Goal: Task Accomplishment & Management: Manage account settings

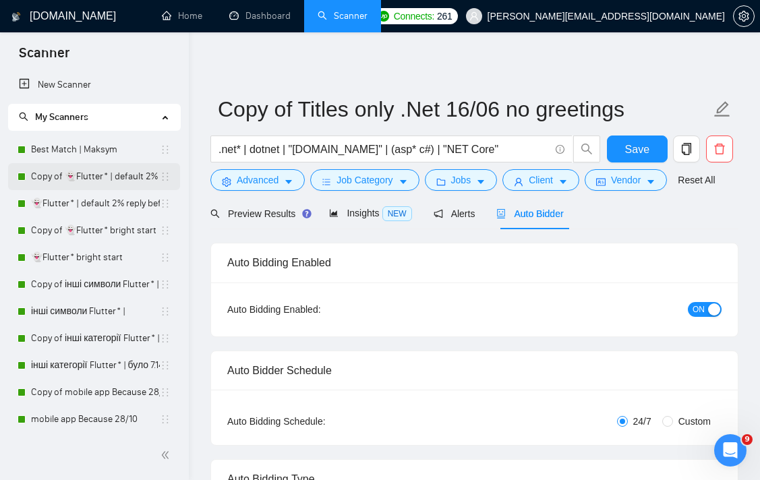
click at [165, 176] on icon "holder" at bounding box center [165, 176] width 11 height 11
click at [160, 177] on icon "holder" at bounding box center [165, 176] width 11 height 11
click at [121, 184] on link "Copy of 👻Flutter* | default 2% reply before 09/06" at bounding box center [95, 176] width 129 height 27
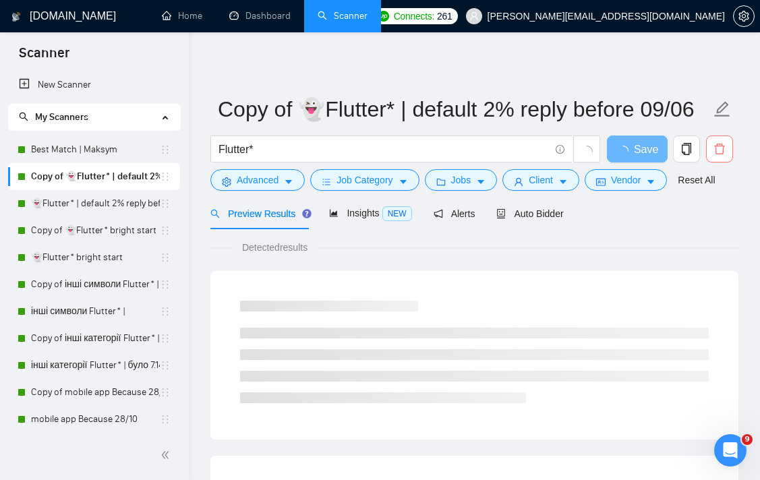
click at [724, 152] on icon "delete" at bounding box center [720, 149] width 12 height 12
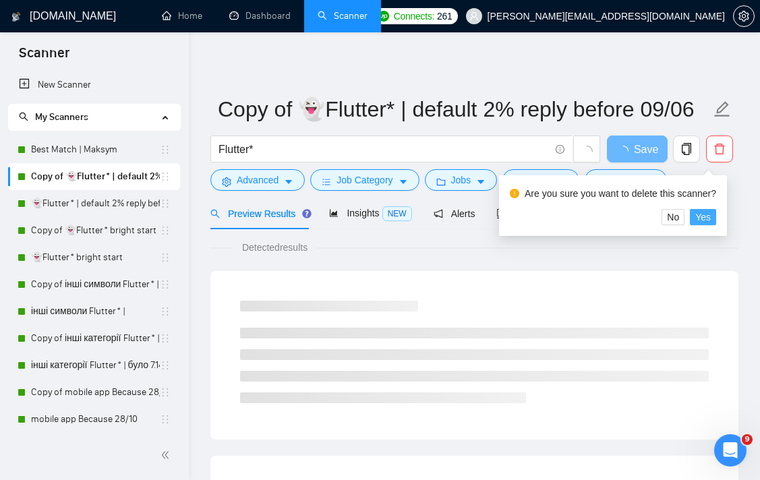
click at [711, 217] on span "Yes" at bounding box center [704, 217] width 16 height 15
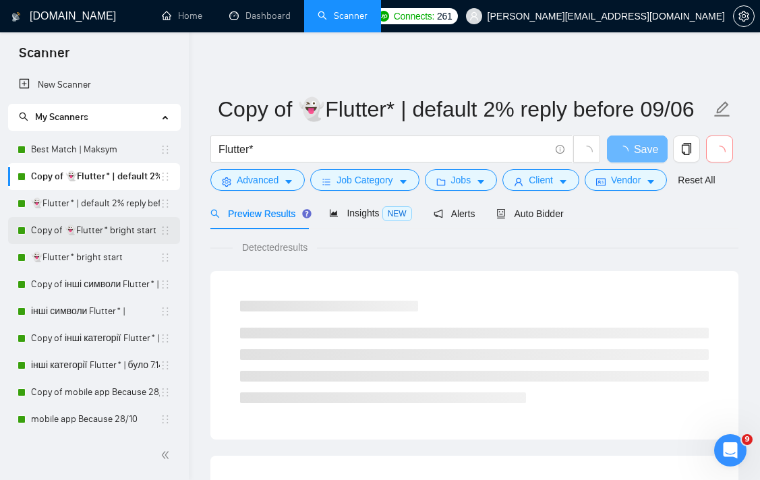
click at [116, 229] on link "Copy of 👻Flutter* bright start" at bounding box center [95, 230] width 129 height 27
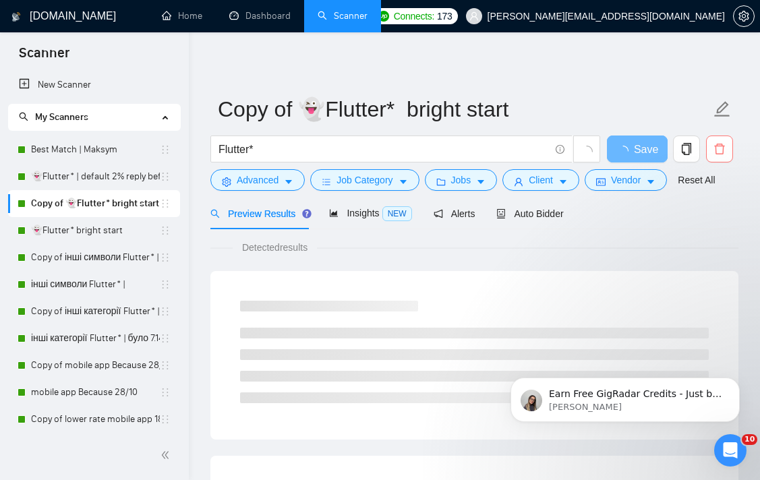
click at [719, 151] on icon "delete" at bounding box center [720, 149] width 12 height 12
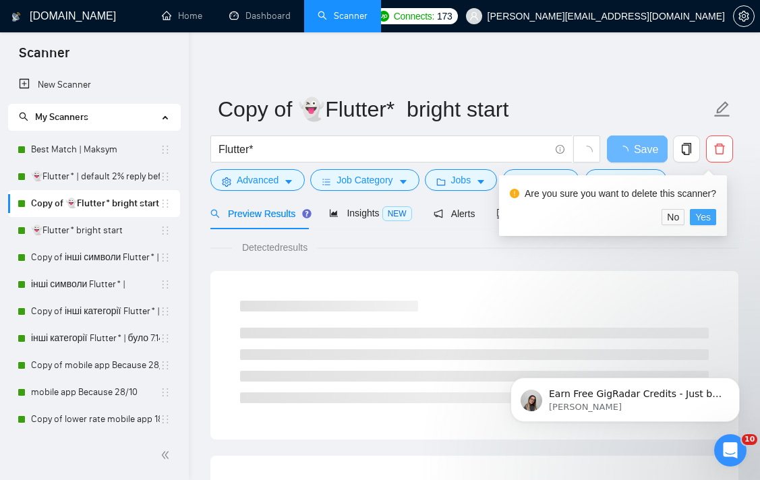
click at [711, 215] on span "Yes" at bounding box center [704, 217] width 16 height 15
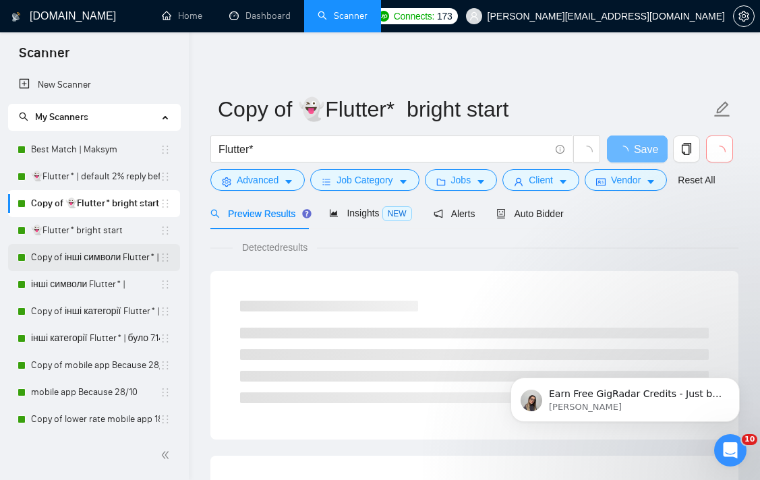
click at [73, 259] on link "Copy of інші символи Flutter* |" at bounding box center [95, 257] width 129 height 27
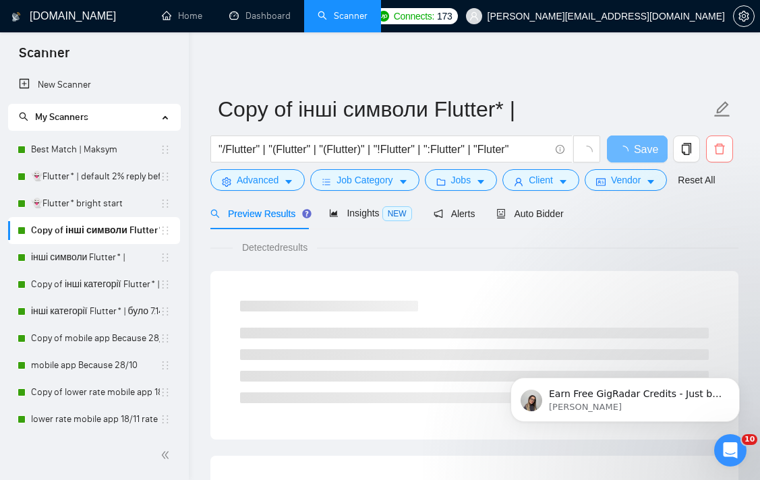
click at [721, 147] on icon "delete" at bounding box center [720, 149] width 12 height 12
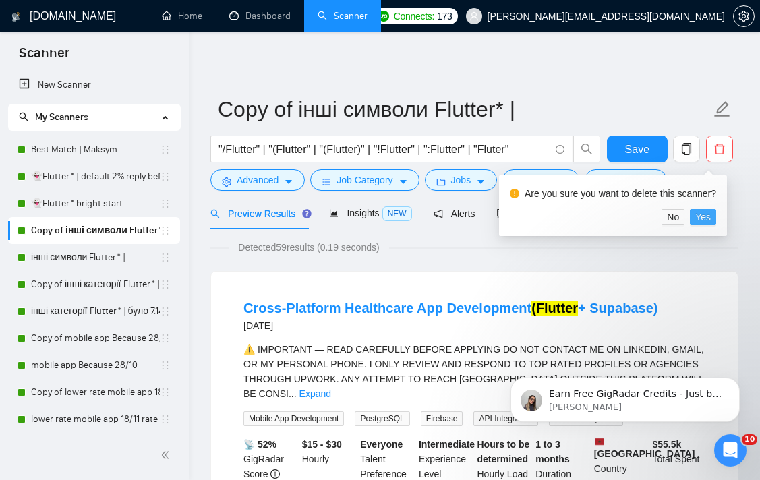
click at [711, 219] on span "Yes" at bounding box center [704, 217] width 16 height 15
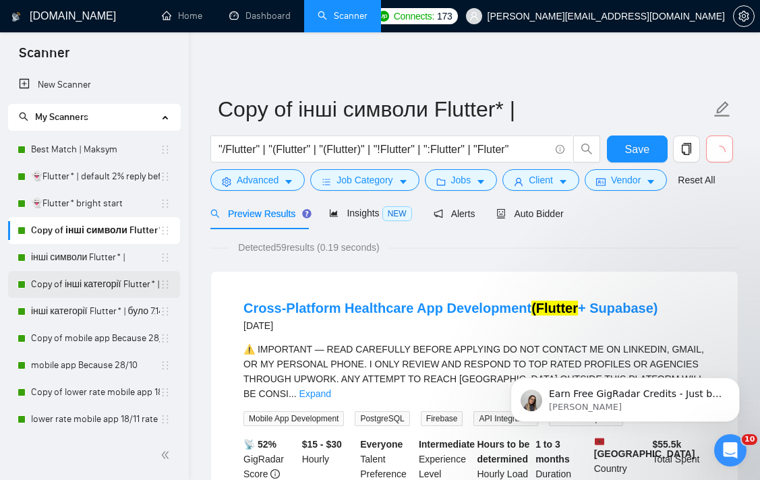
click at [92, 283] on link "Copy of інші категорії Flutter* | було 7.14% 11.11 template" at bounding box center [95, 284] width 129 height 27
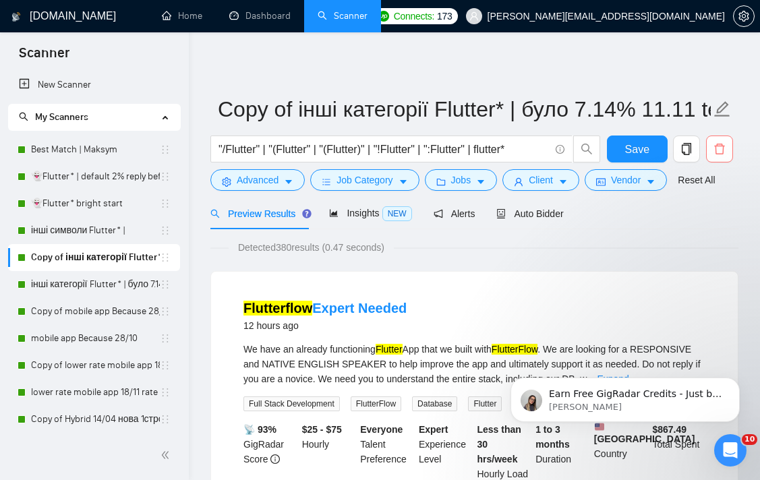
click at [720, 141] on button "button" at bounding box center [719, 149] width 27 height 27
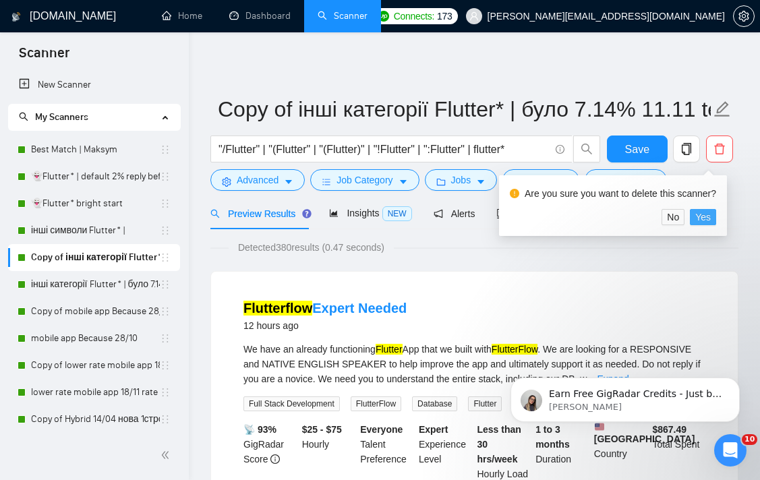
click at [708, 216] on span "Yes" at bounding box center [704, 217] width 16 height 15
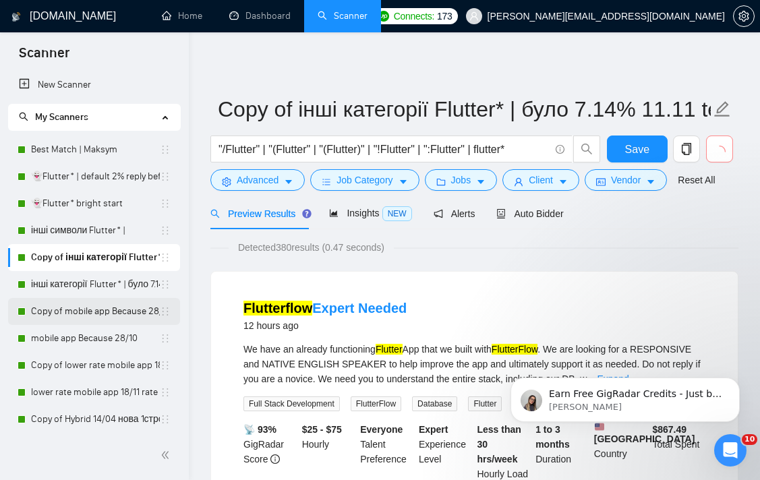
click at [69, 312] on link "Copy of mobile app Because 28/10" at bounding box center [95, 311] width 129 height 27
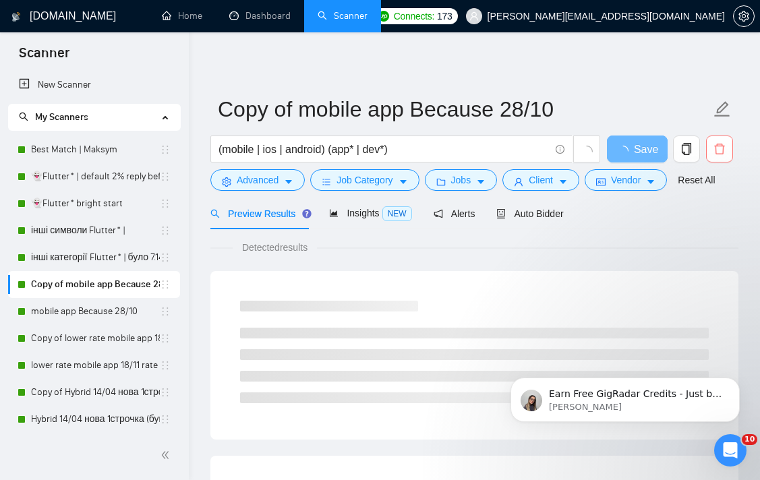
click at [722, 151] on icon "delete" at bounding box center [720, 149] width 12 height 12
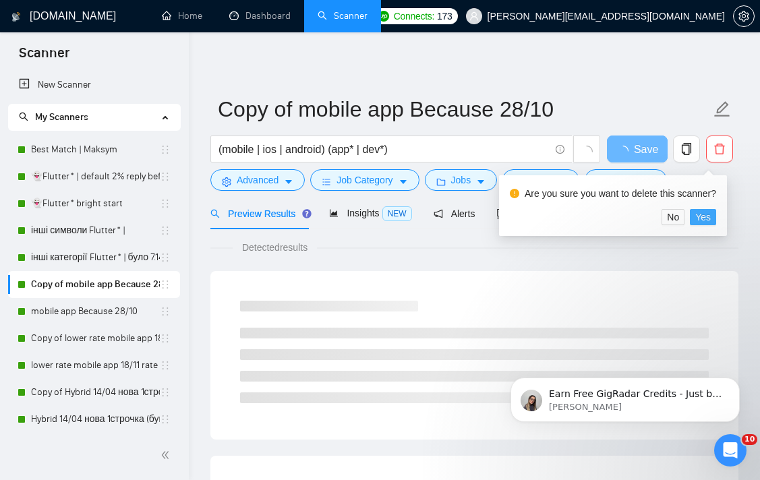
click at [711, 217] on span "Yes" at bounding box center [704, 217] width 16 height 15
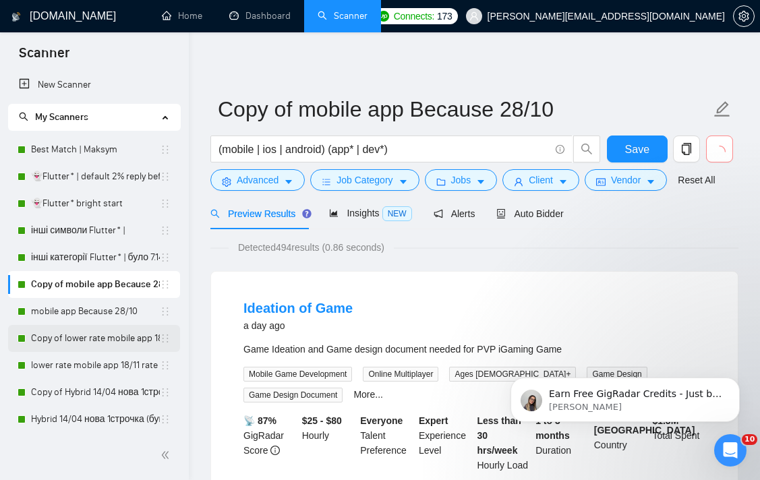
click at [97, 340] on link "Copy of lower rate mobile app 18/11 rate range 80% (було 11%)" at bounding box center [95, 338] width 129 height 27
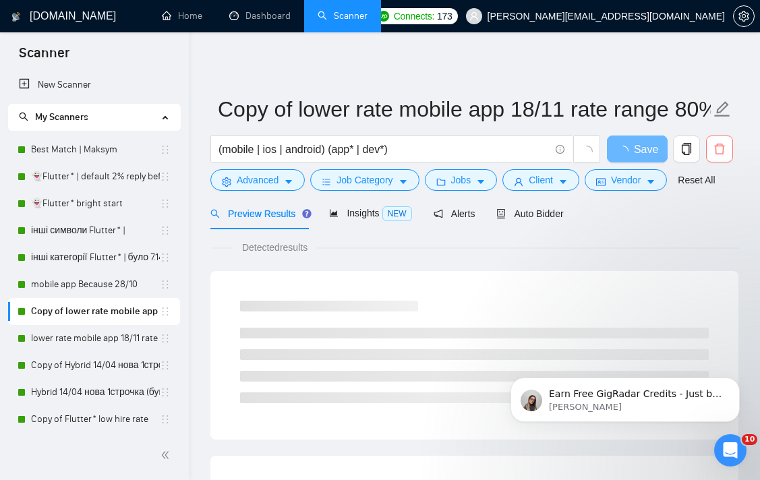
click at [723, 150] on icon "delete" at bounding box center [720, 149] width 10 height 11
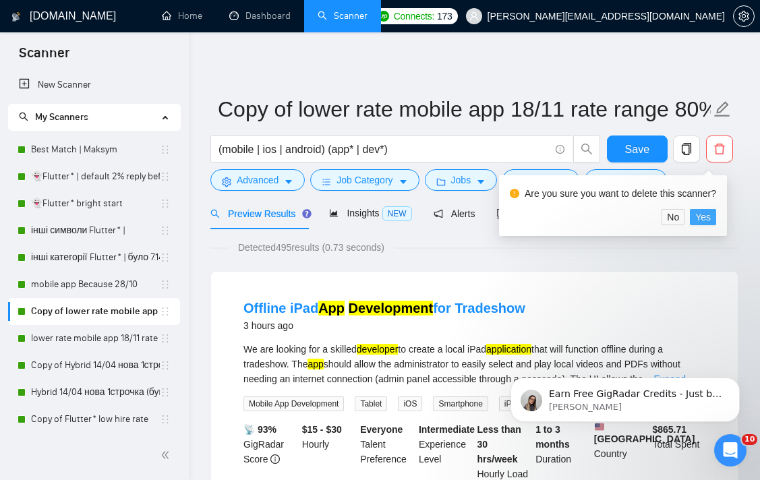
click at [717, 214] on button "Yes" at bounding box center [703, 217] width 26 height 16
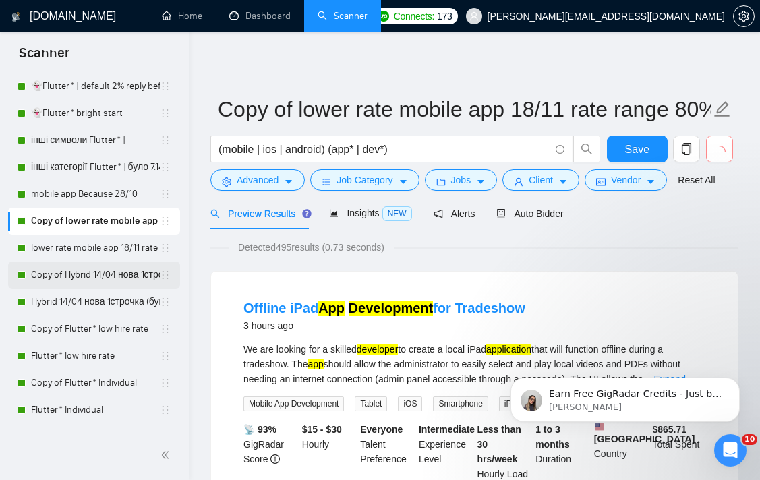
scroll to position [93, 0]
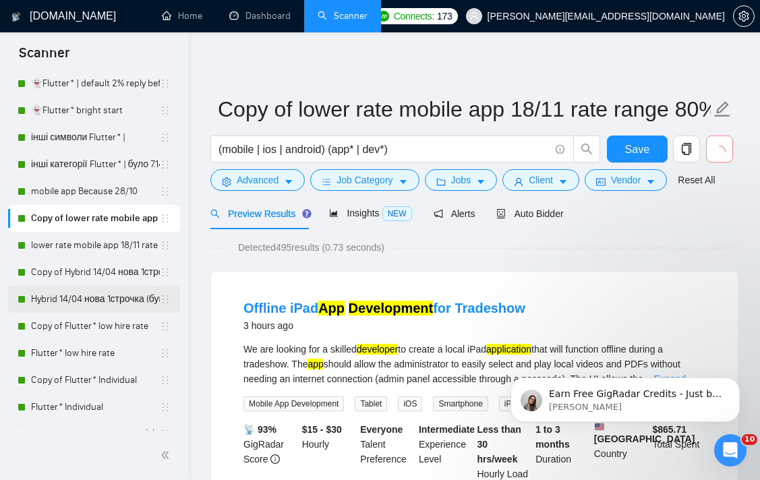
click at [94, 286] on link "Hybrid 14/04 нова 1строчка (був вью 6,25%)" at bounding box center [95, 299] width 129 height 27
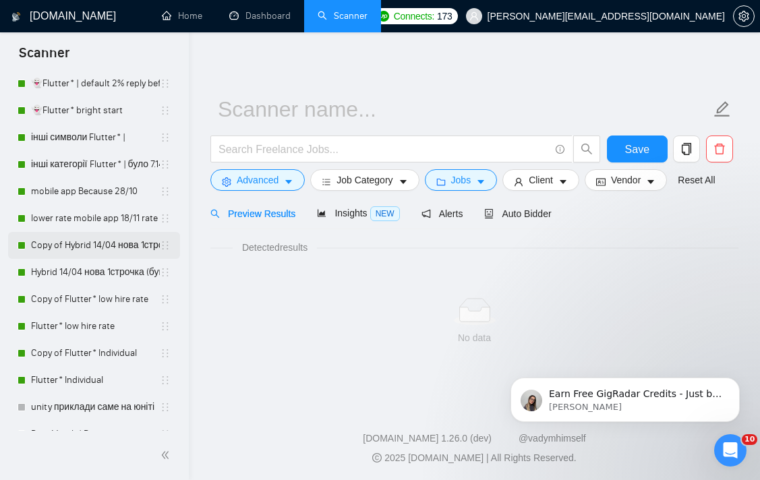
click at [80, 247] on link "Copy of Hybrid 14/04 нова 1строчка (був вью 6,25%)" at bounding box center [95, 245] width 129 height 27
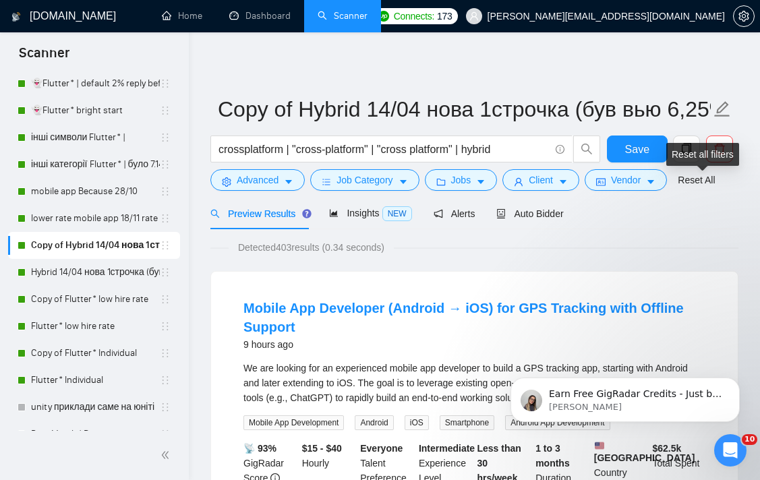
click at [721, 143] on div "Reset all filters" at bounding box center [703, 154] width 73 height 23
click at [717, 141] on button "button" at bounding box center [719, 149] width 27 height 27
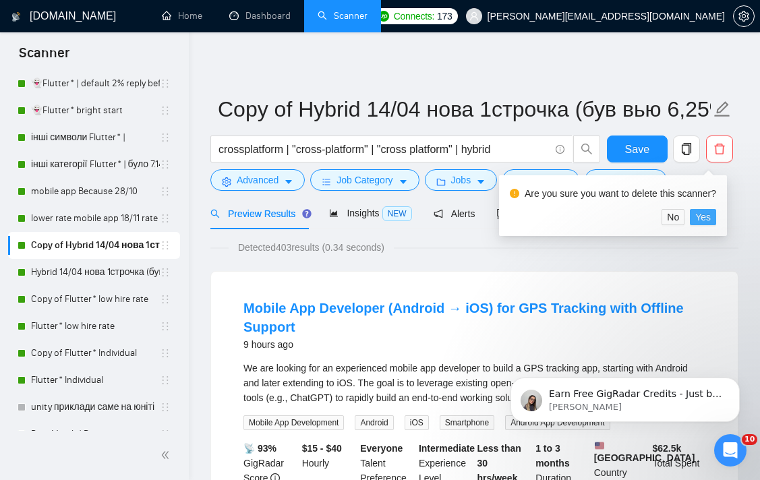
click at [705, 220] on span "Yes" at bounding box center [704, 217] width 16 height 15
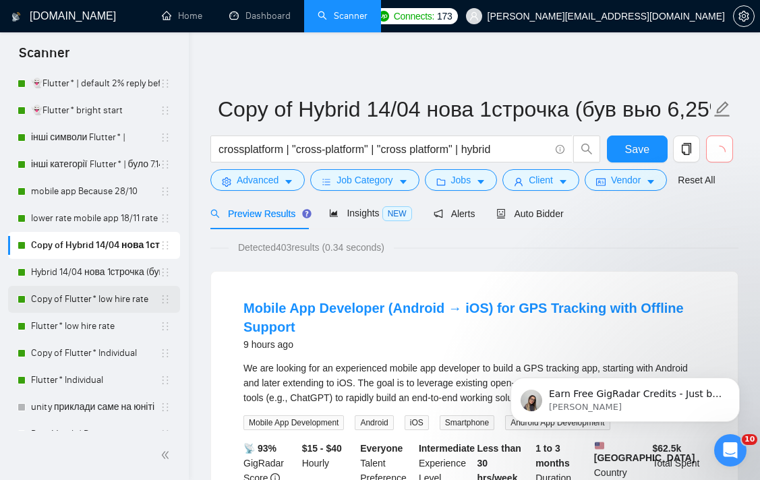
click at [72, 313] on link "Flutter* low hire rate" at bounding box center [95, 326] width 129 height 27
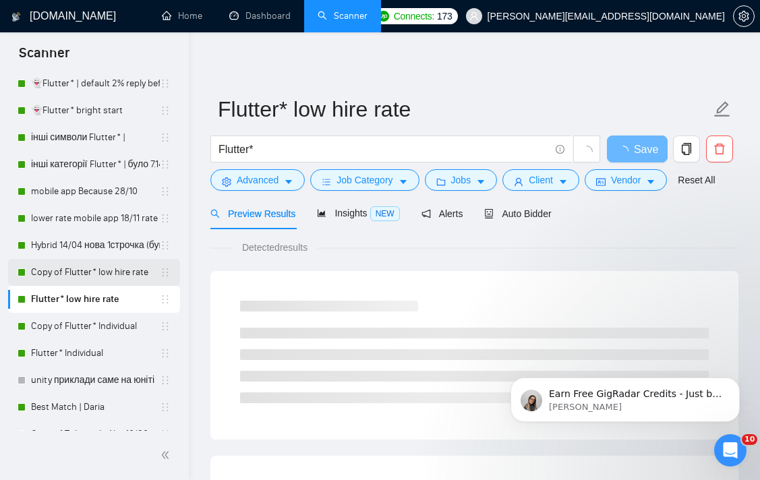
click at [69, 273] on link "Copy of Flutter* low hire rate" at bounding box center [95, 272] width 129 height 27
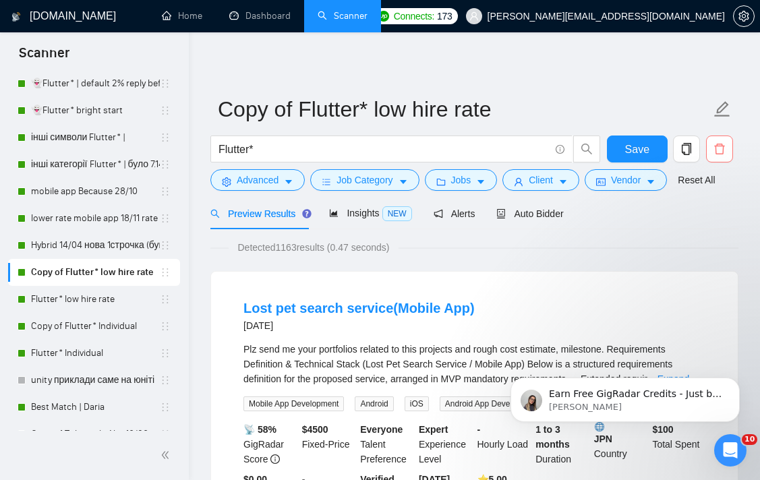
click at [721, 146] on icon "delete" at bounding box center [720, 149] width 12 height 12
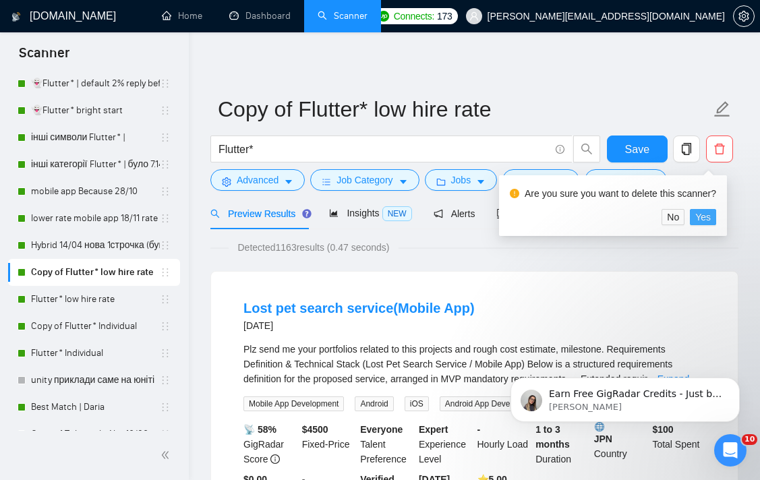
click at [717, 218] on button "Yes" at bounding box center [703, 217] width 26 height 16
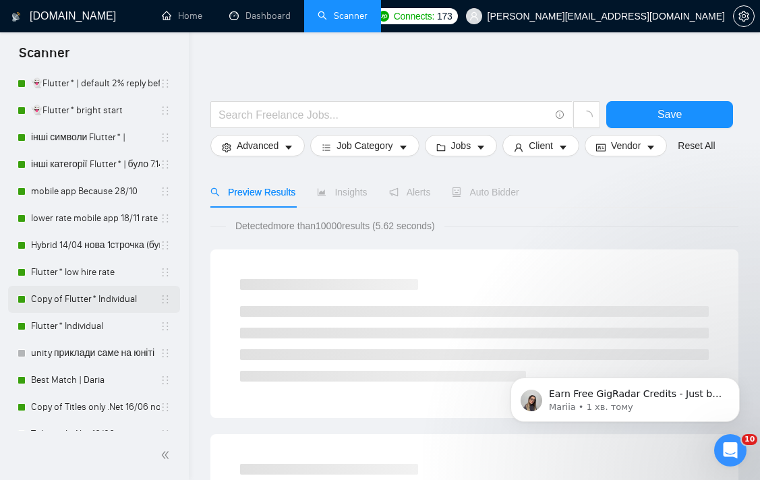
click at [51, 300] on link "Copy of Flutter* Individual" at bounding box center [95, 299] width 129 height 27
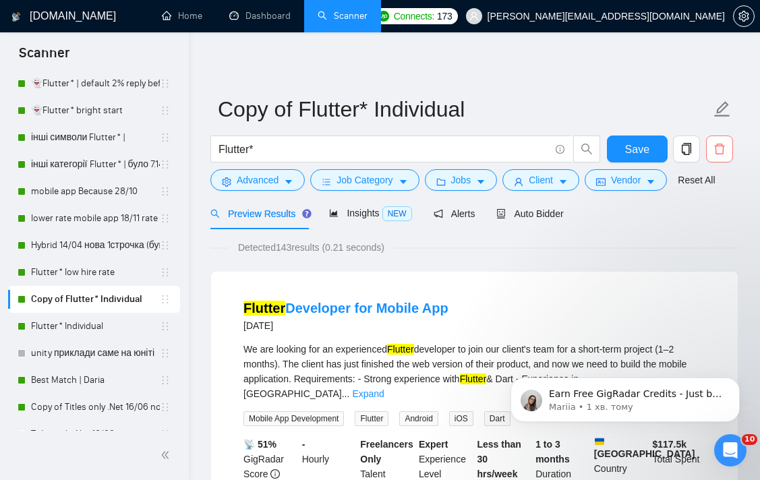
click at [715, 141] on button "button" at bounding box center [719, 149] width 27 height 27
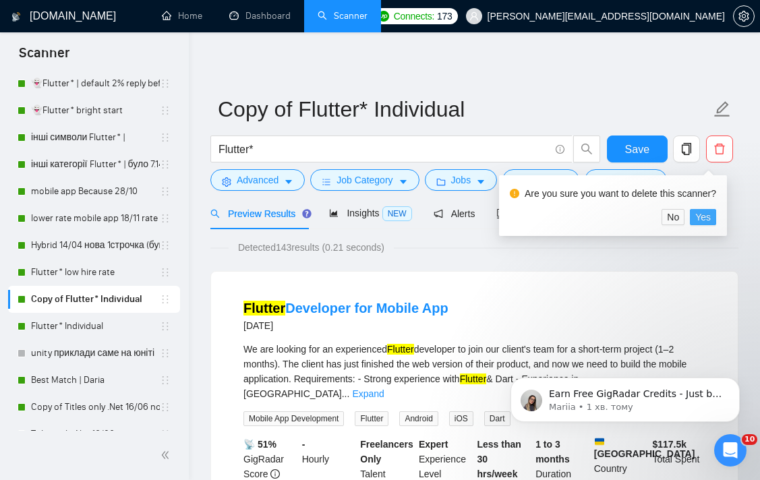
click at [717, 221] on button "Yes" at bounding box center [703, 217] width 26 height 16
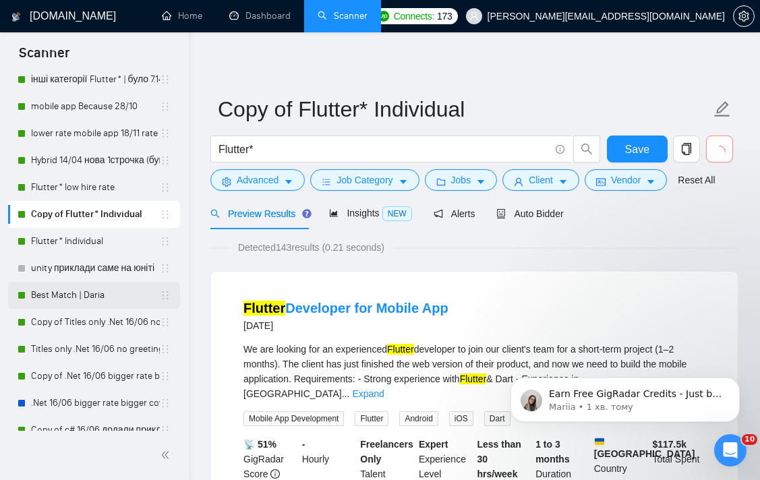
scroll to position [217, 0]
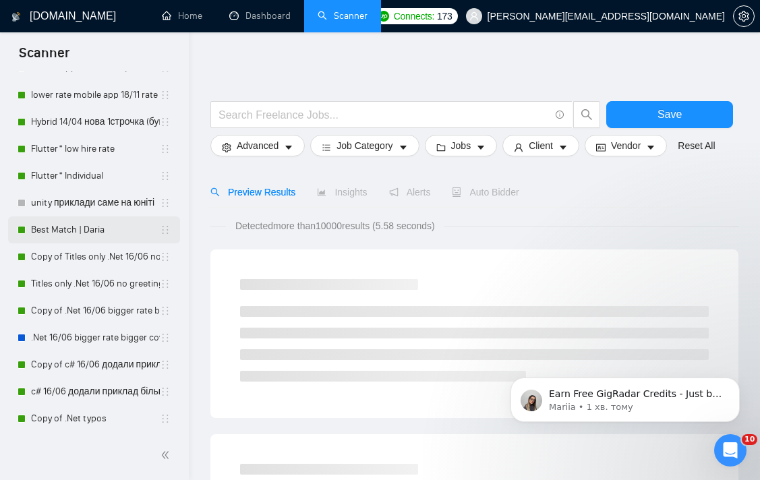
scroll to position [276, 0]
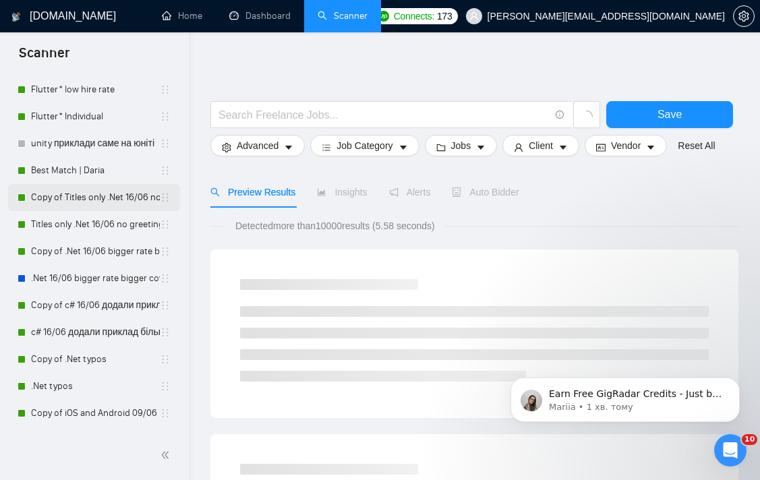
click at [105, 205] on link "Copy of Titles only .Net 16/06 no greetings" at bounding box center [95, 197] width 129 height 27
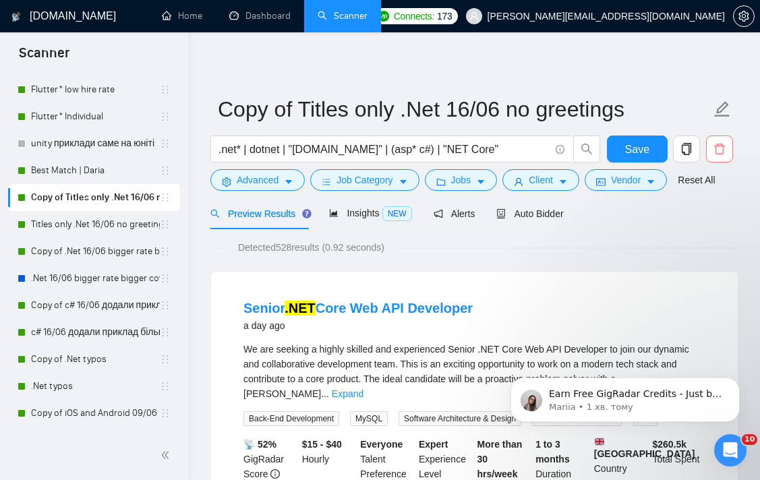
click at [721, 153] on icon "delete" at bounding box center [720, 149] width 12 height 12
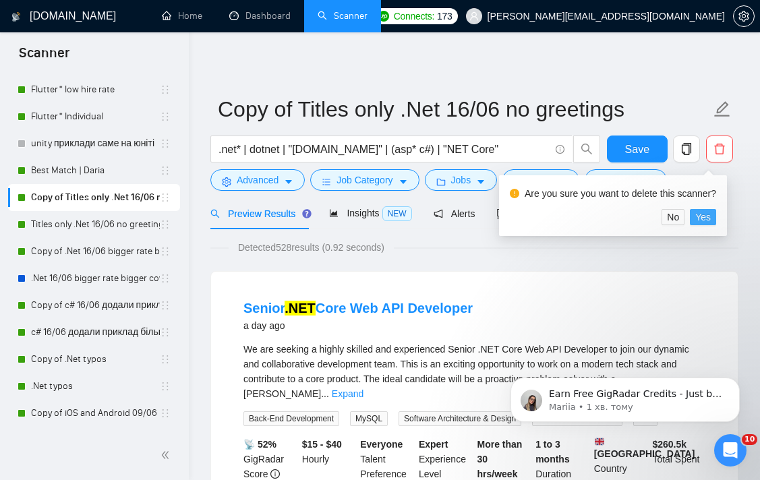
click at [706, 222] on span "Yes" at bounding box center [704, 217] width 16 height 15
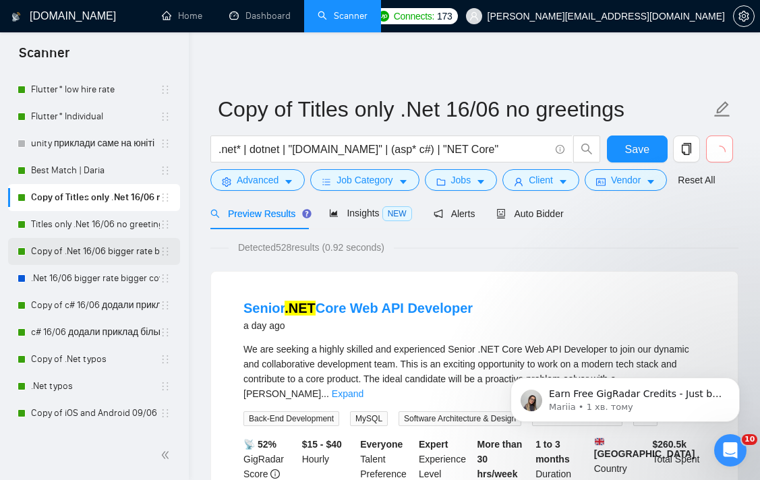
click at [84, 251] on link "Copy of .Net 16/06 bigger rate bigger cover" at bounding box center [95, 251] width 129 height 27
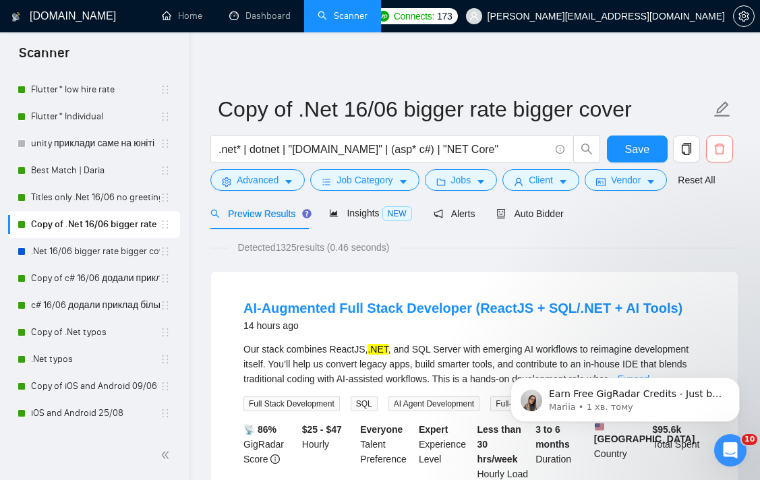
click at [721, 153] on icon "delete" at bounding box center [720, 149] width 12 height 12
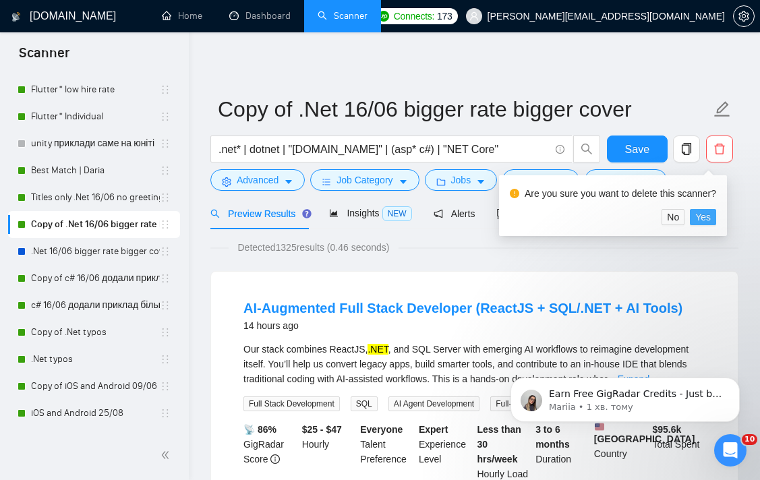
click at [711, 216] on span "Yes" at bounding box center [704, 217] width 16 height 15
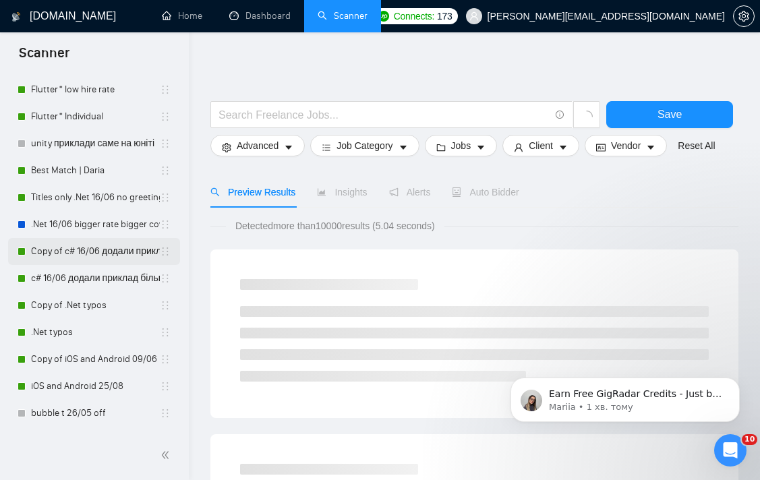
click at [92, 256] on link "Copy of c# 16/06 додали приклад більший кавер" at bounding box center [95, 251] width 129 height 27
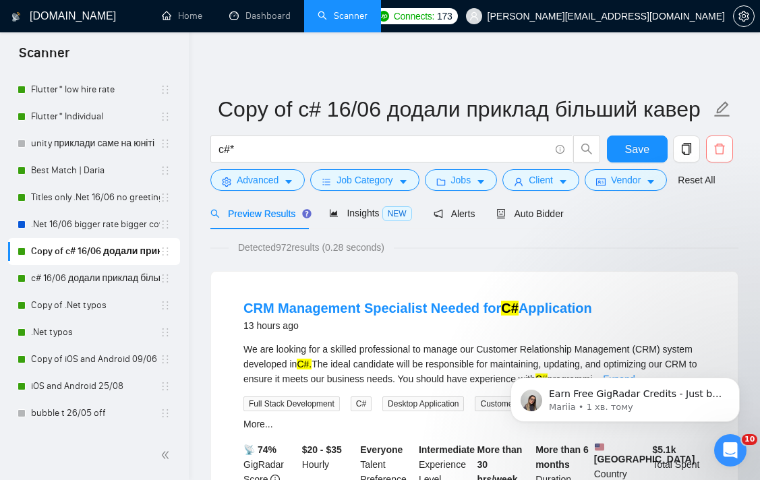
click at [722, 148] on icon "delete" at bounding box center [720, 149] width 12 height 12
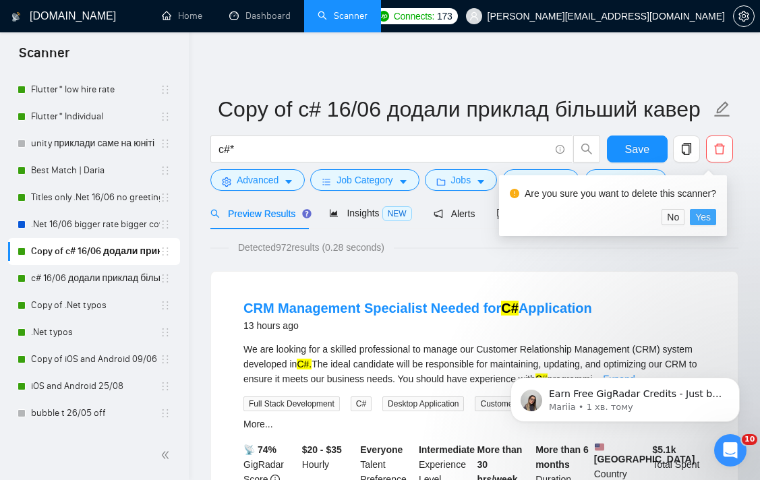
click at [709, 215] on span "Yes" at bounding box center [704, 217] width 16 height 15
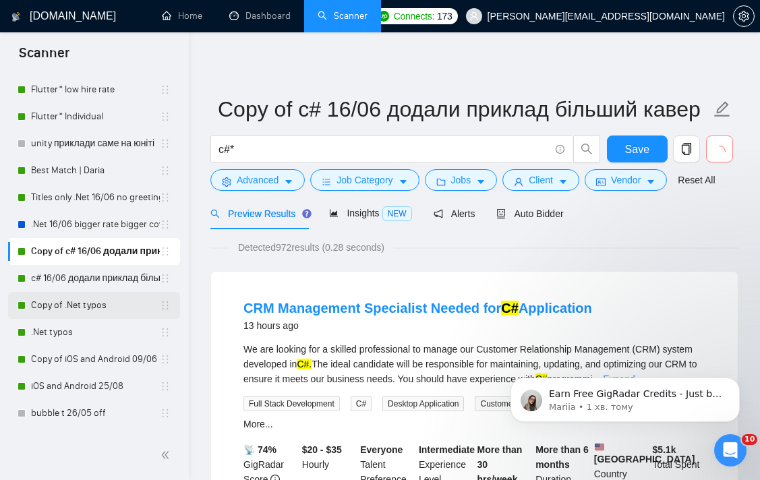
click at [80, 306] on link "Copy of .Net typos" at bounding box center [95, 305] width 129 height 27
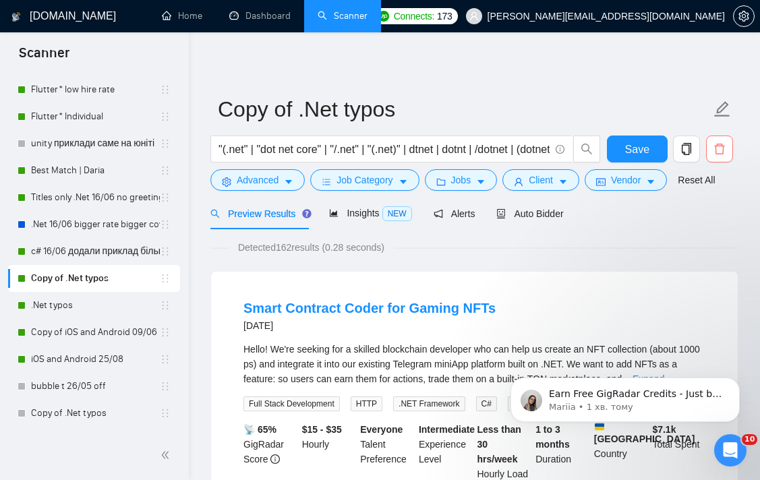
click at [720, 150] on icon "delete" at bounding box center [720, 149] width 12 height 12
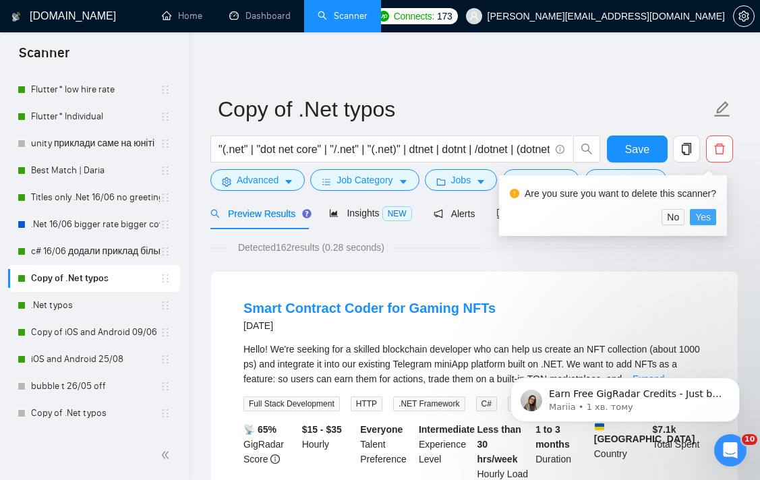
click at [705, 221] on span "Yes" at bounding box center [704, 217] width 16 height 15
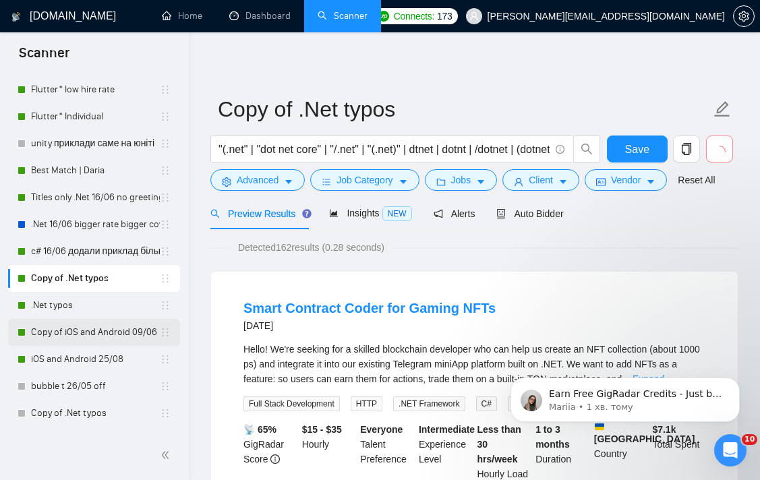
click at [83, 335] on link "Copy of iOS and Android 09/06" at bounding box center [95, 332] width 129 height 27
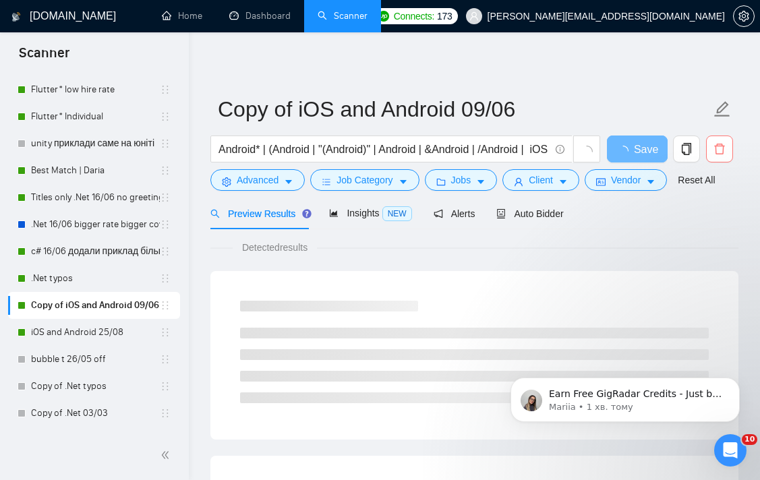
click at [723, 152] on icon "delete" at bounding box center [720, 149] width 10 height 11
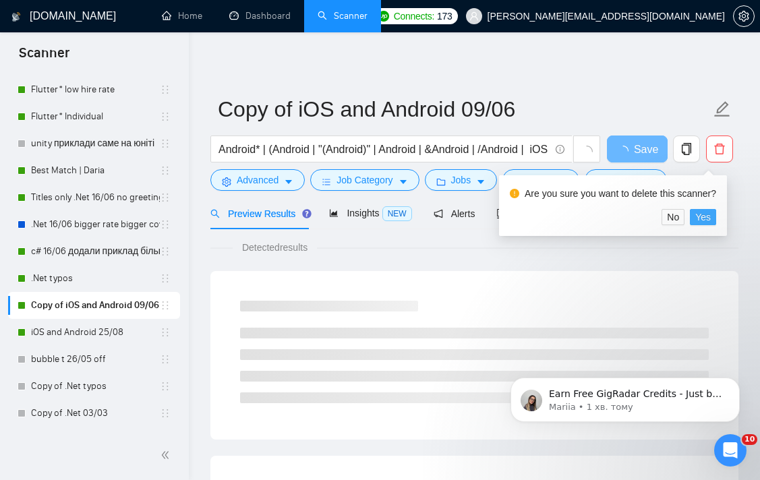
click at [711, 222] on span "Yes" at bounding box center [704, 217] width 16 height 15
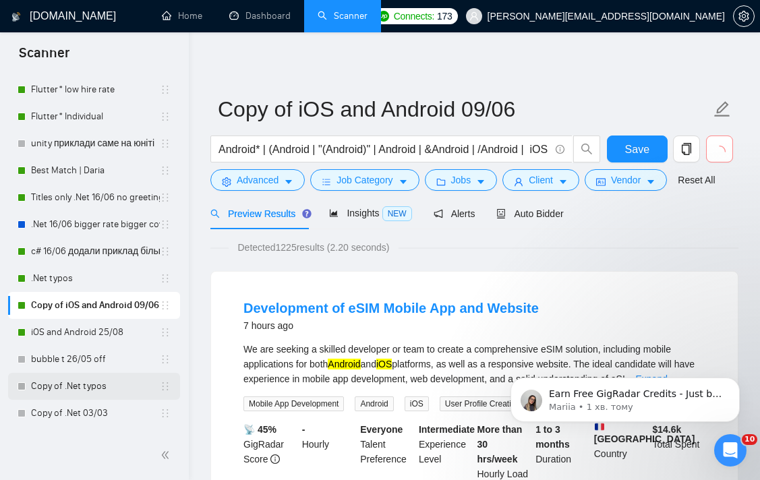
scroll to position [326, 0]
